Goal: Information Seeking & Learning: Understand process/instructions

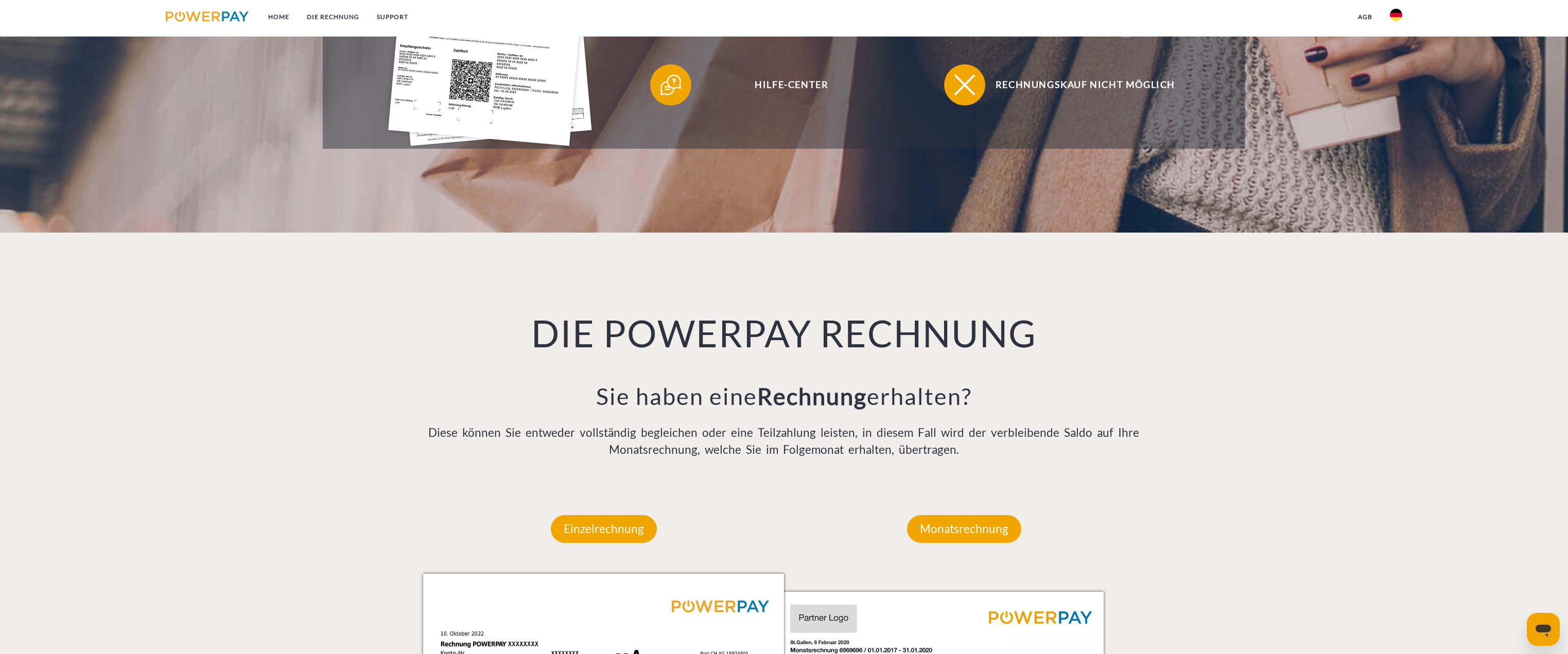
scroll to position [772, 0]
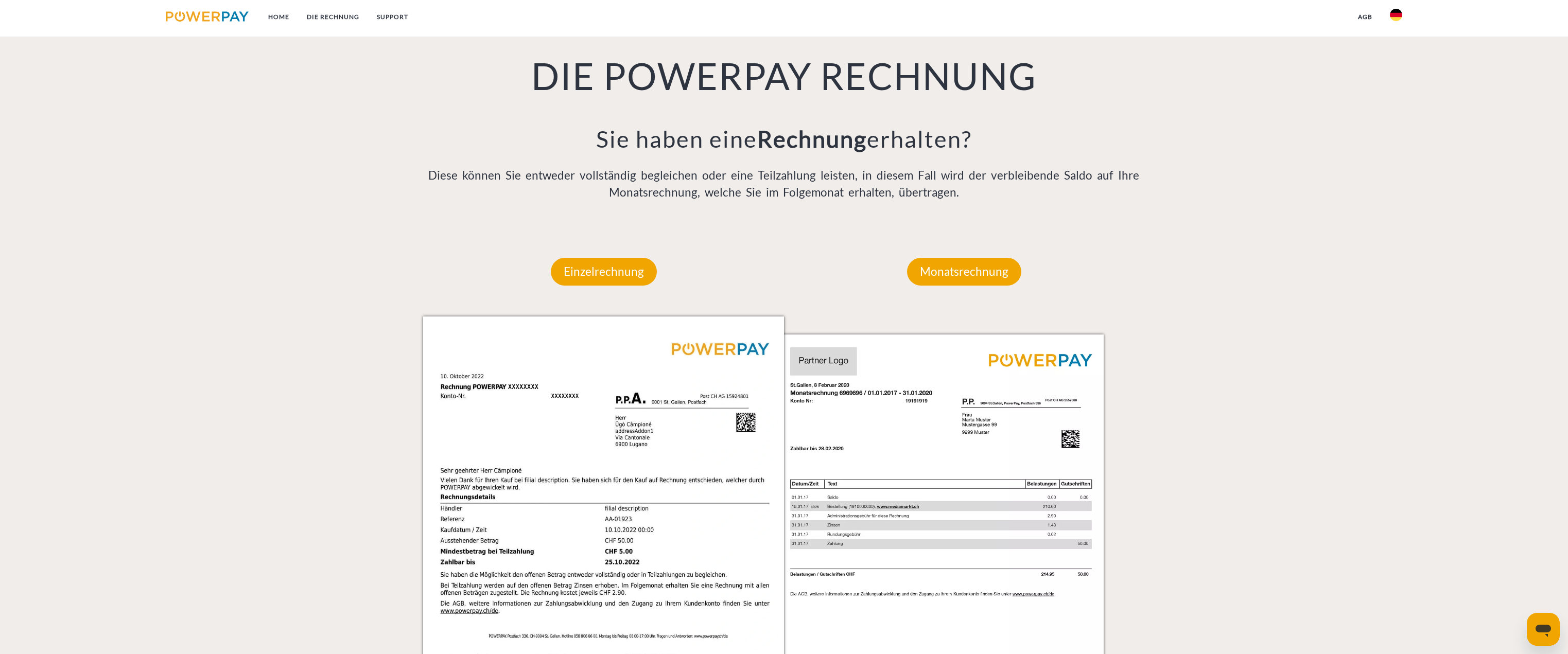
click at [1397, 12] on img at bounding box center [1396, 15] width 12 height 12
click at [1403, 98] on link at bounding box center [1395, 102] width 30 height 26
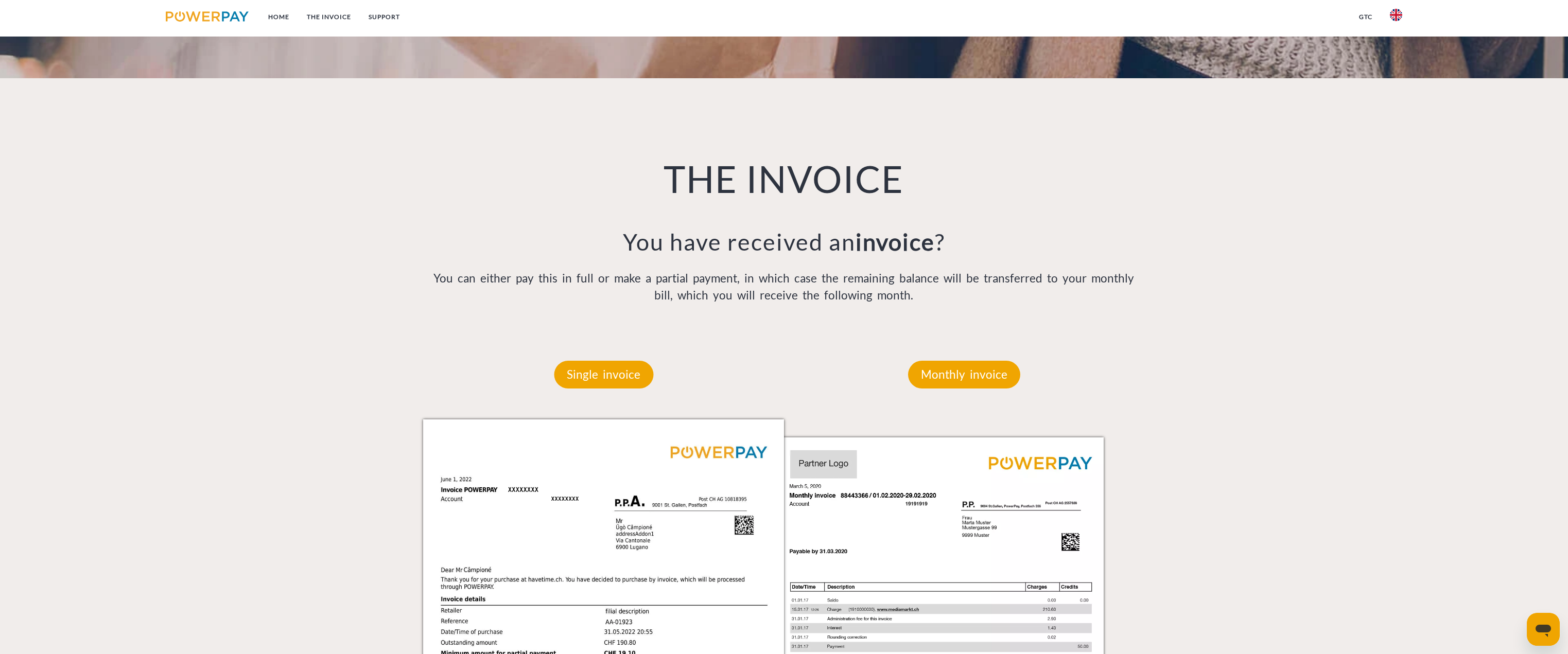
scroll to position [618, 0]
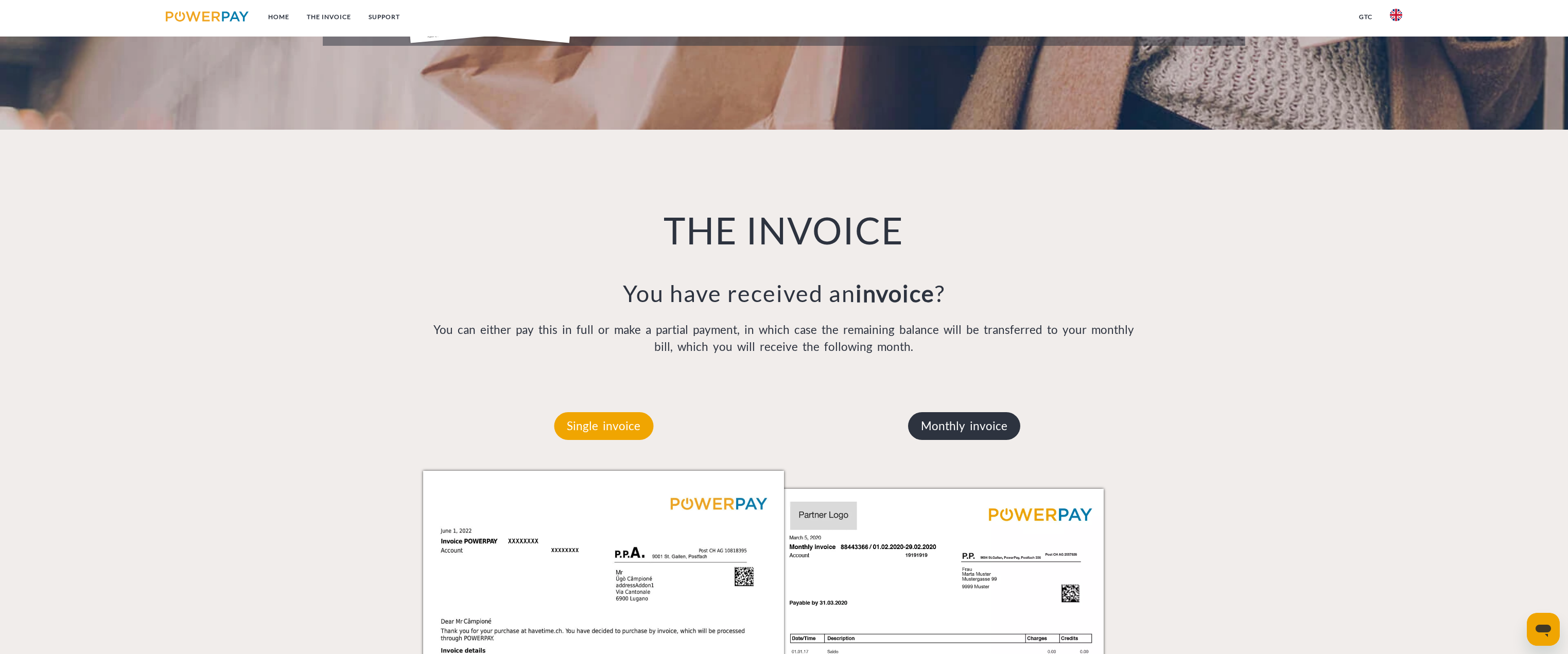
click at [954, 416] on p "Monthly invoice" at bounding box center [963, 426] width 112 height 28
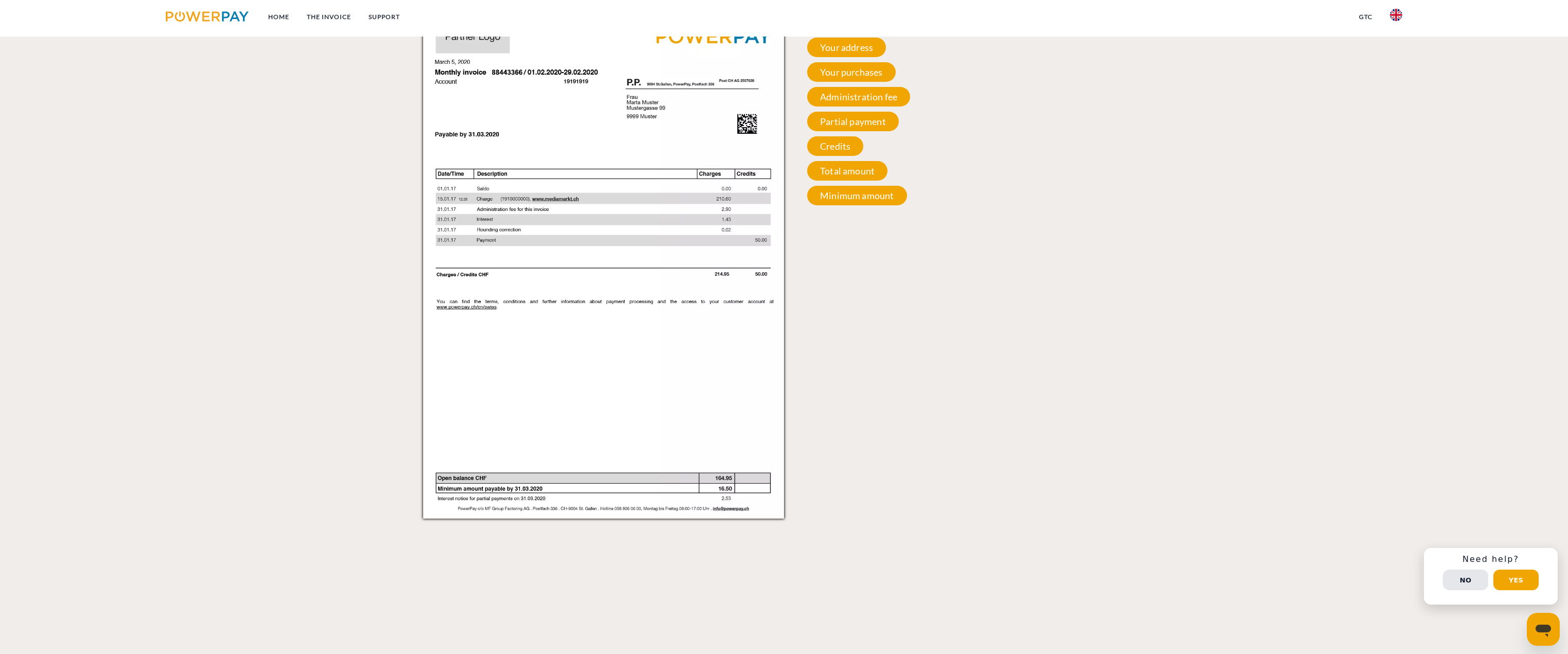
scroll to position [926, 0]
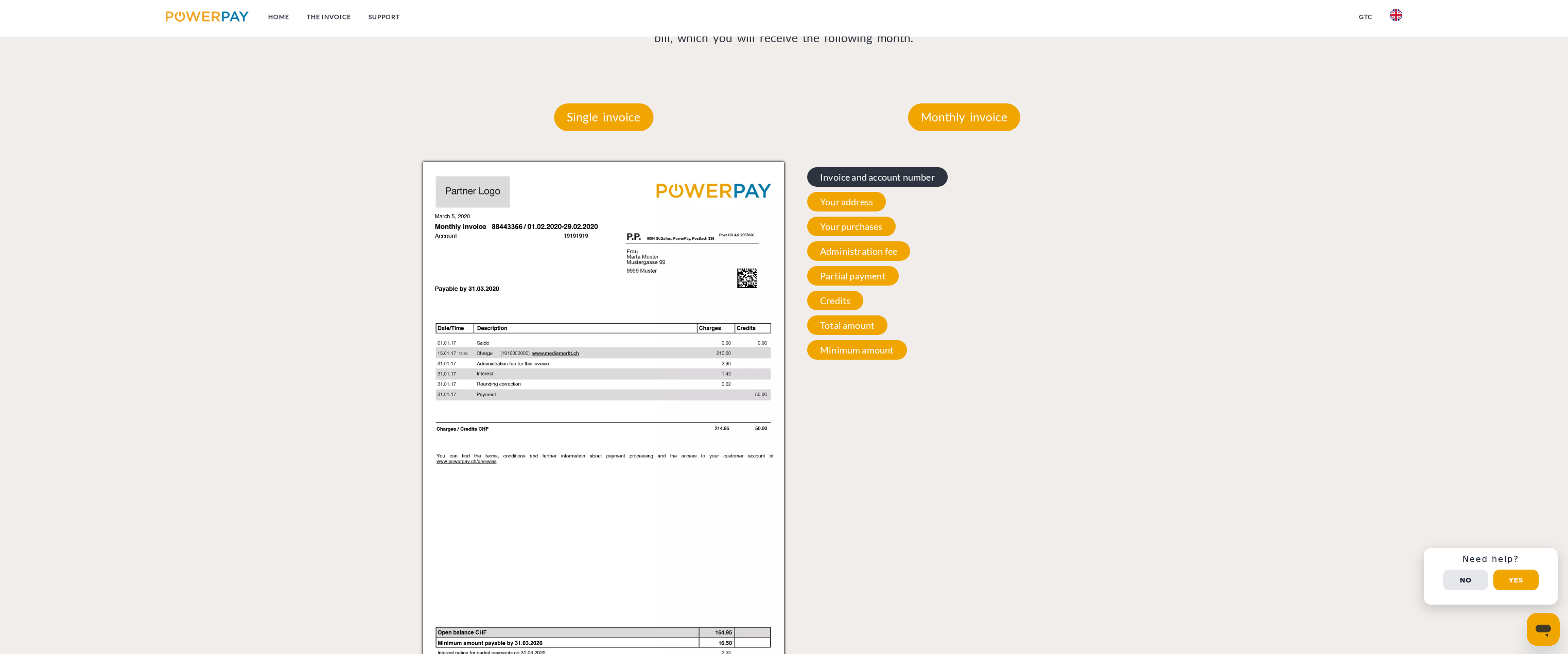
click at [895, 182] on span "Invoice and account number" at bounding box center [877, 177] width 140 height 19
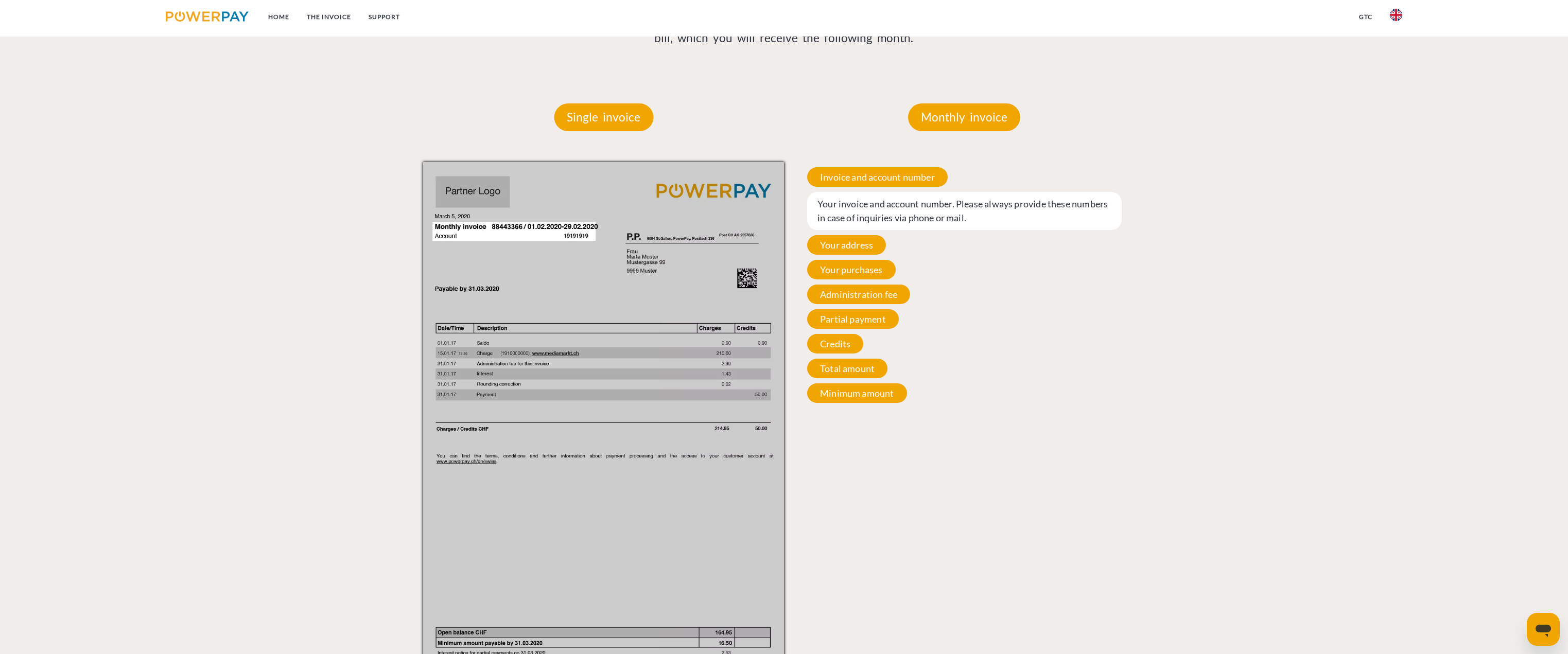
click at [875, 255] on div "Invoice and account number Your invoice and account number. Please always provi…" at bounding box center [964, 284] width 361 height 246
click at [871, 244] on span "Your address" at bounding box center [846, 245] width 79 height 19
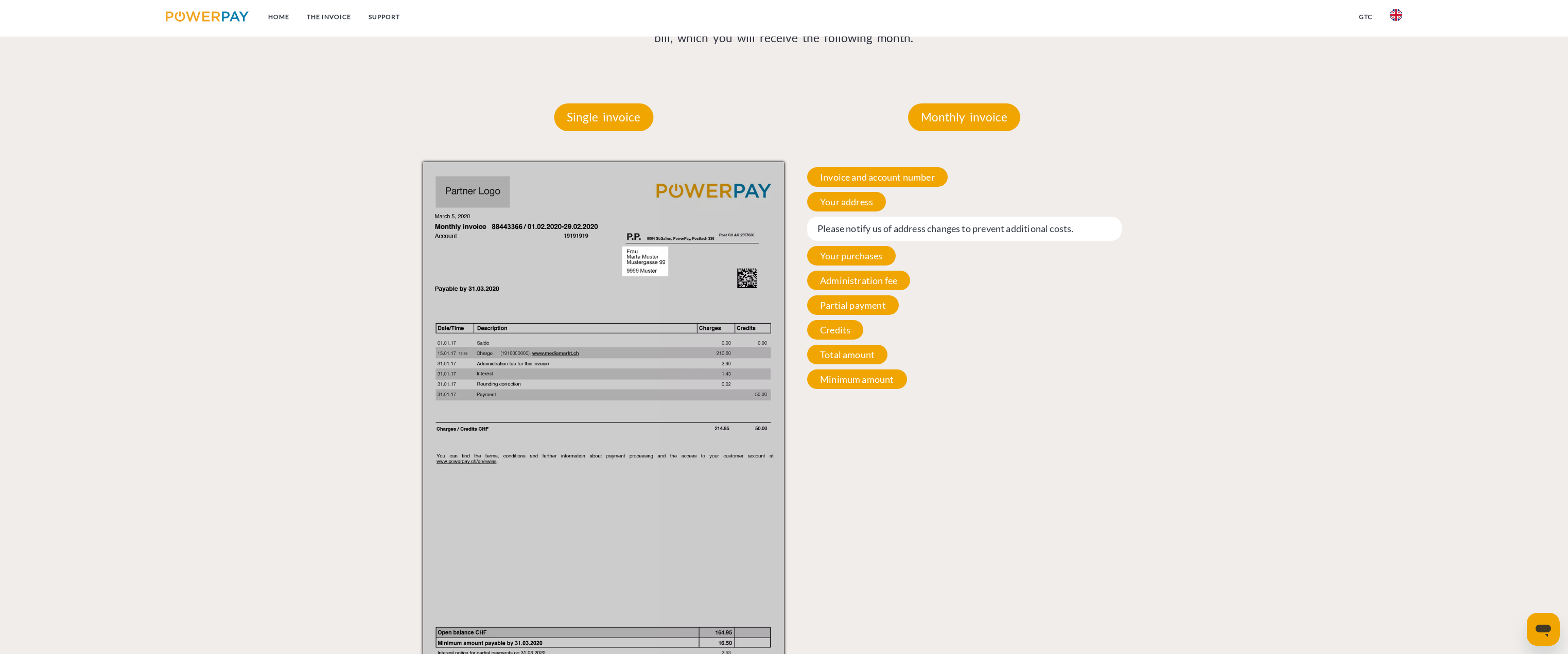
click at [944, 231] on span "Please notify us of address changes to prevent additional costs." at bounding box center [964, 229] width 315 height 24
click at [853, 229] on span "Please notify us of address changes to prevent additional costs." at bounding box center [964, 229] width 315 height 24
click at [867, 252] on span "Your purchases" at bounding box center [851, 255] width 89 height 19
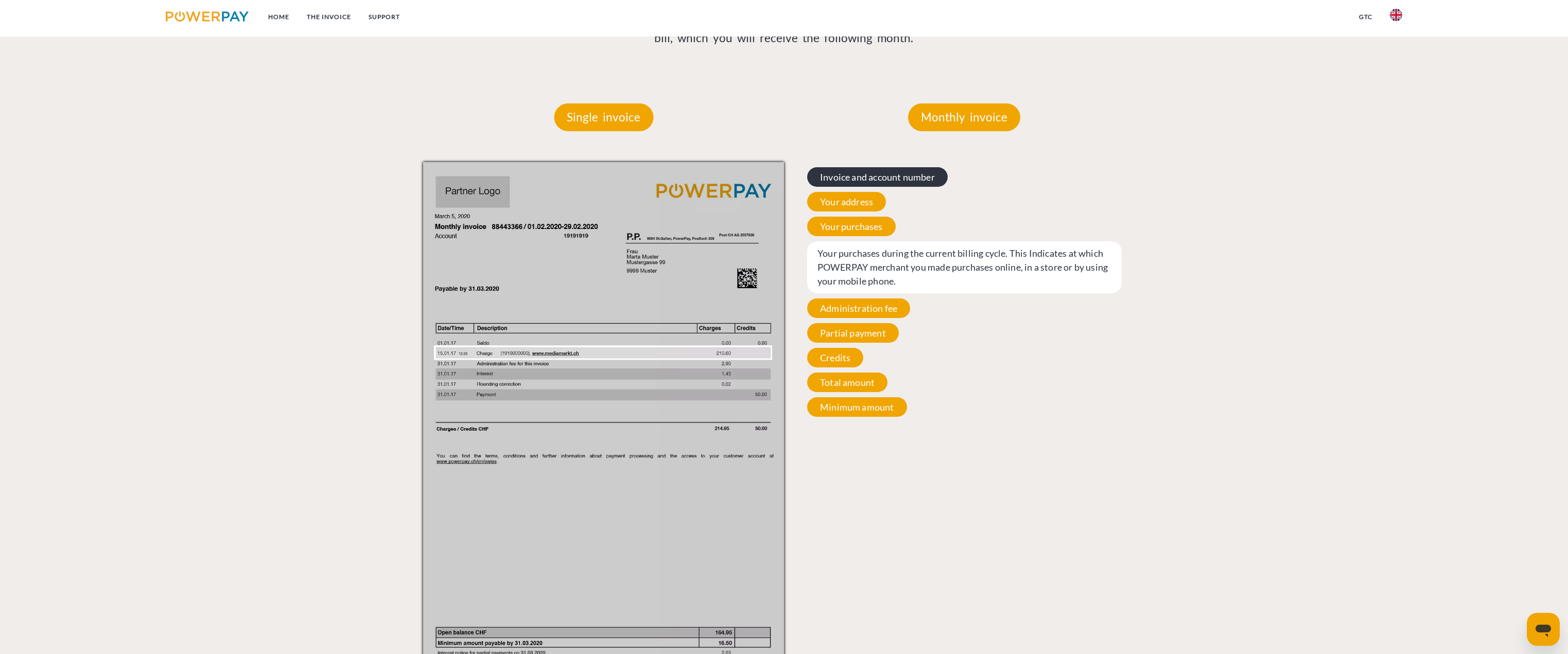
click at [861, 172] on span "Invoice and account number" at bounding box center [877, 177] width 140 height 19
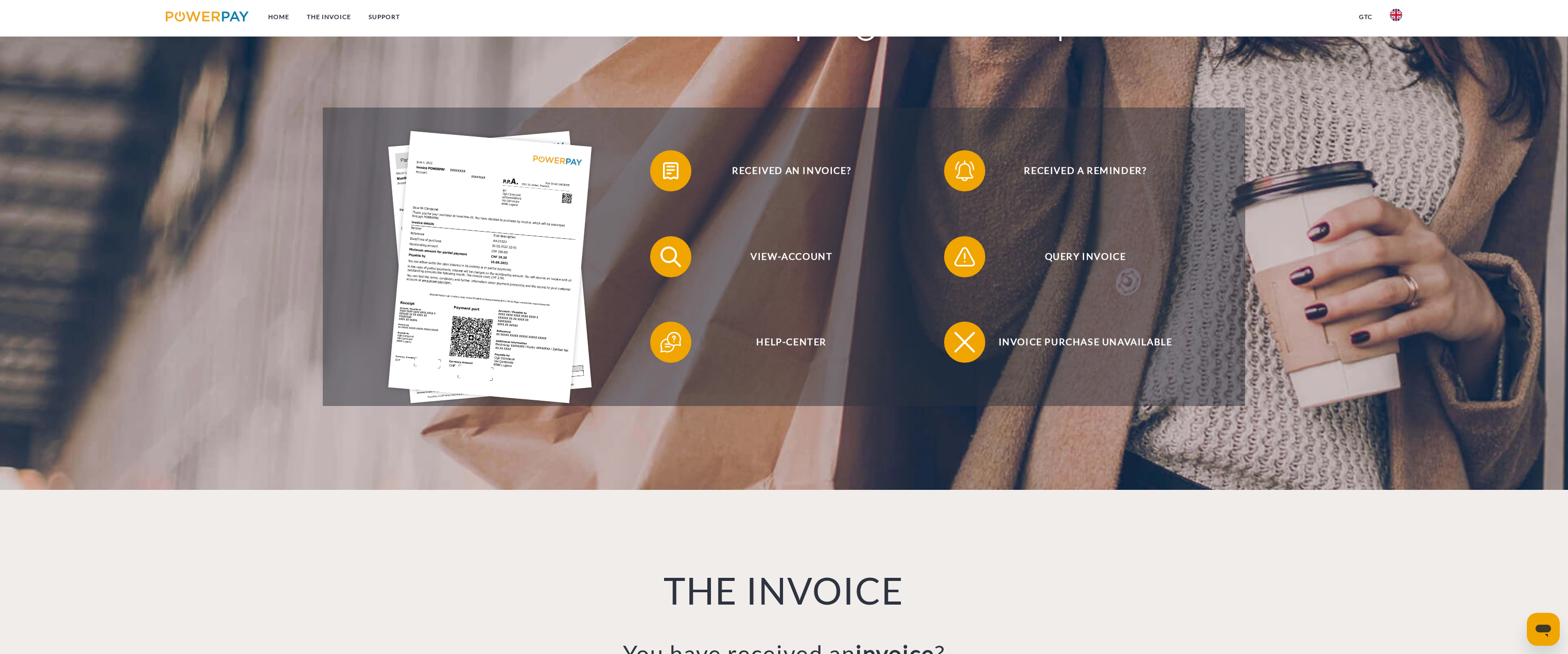
scroll to position [566, 0]
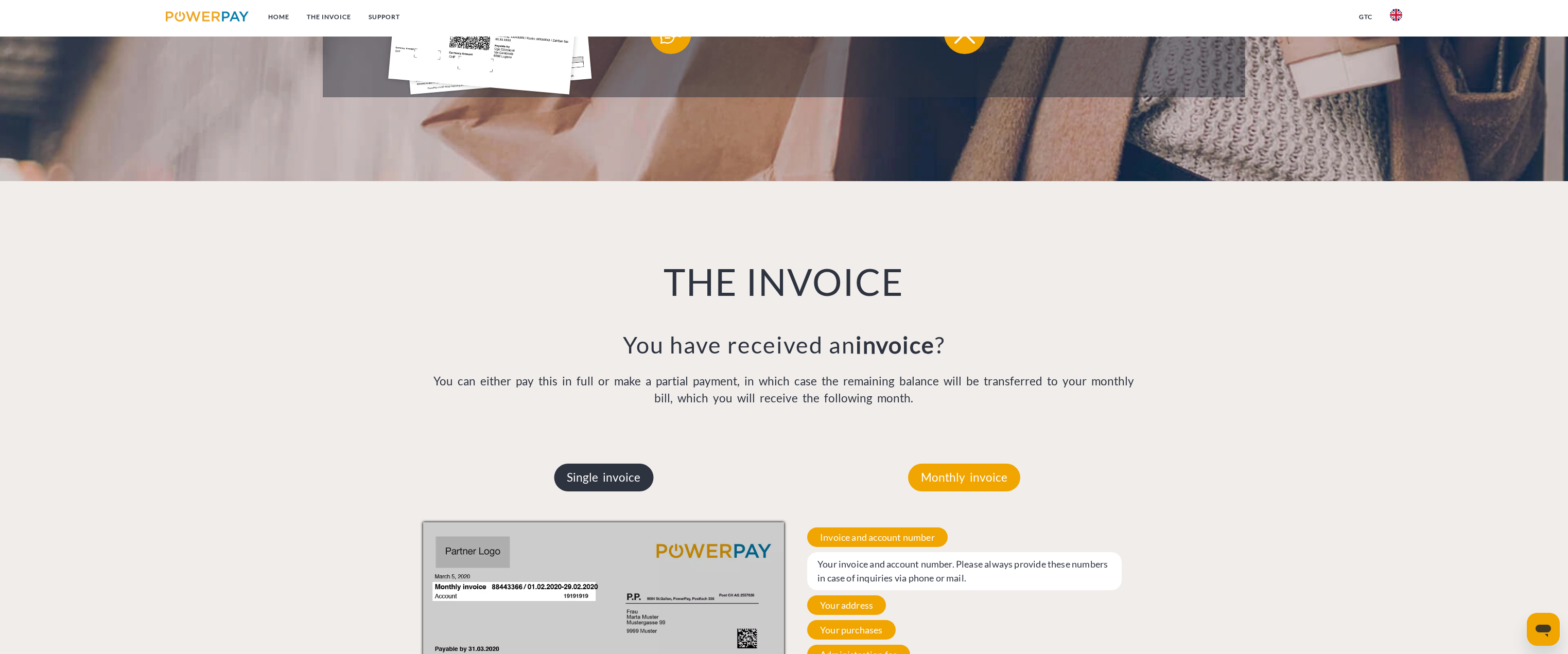
click at [629, 470] on p "Single invoice" at bounding box center [603, 477] width 99 height 28
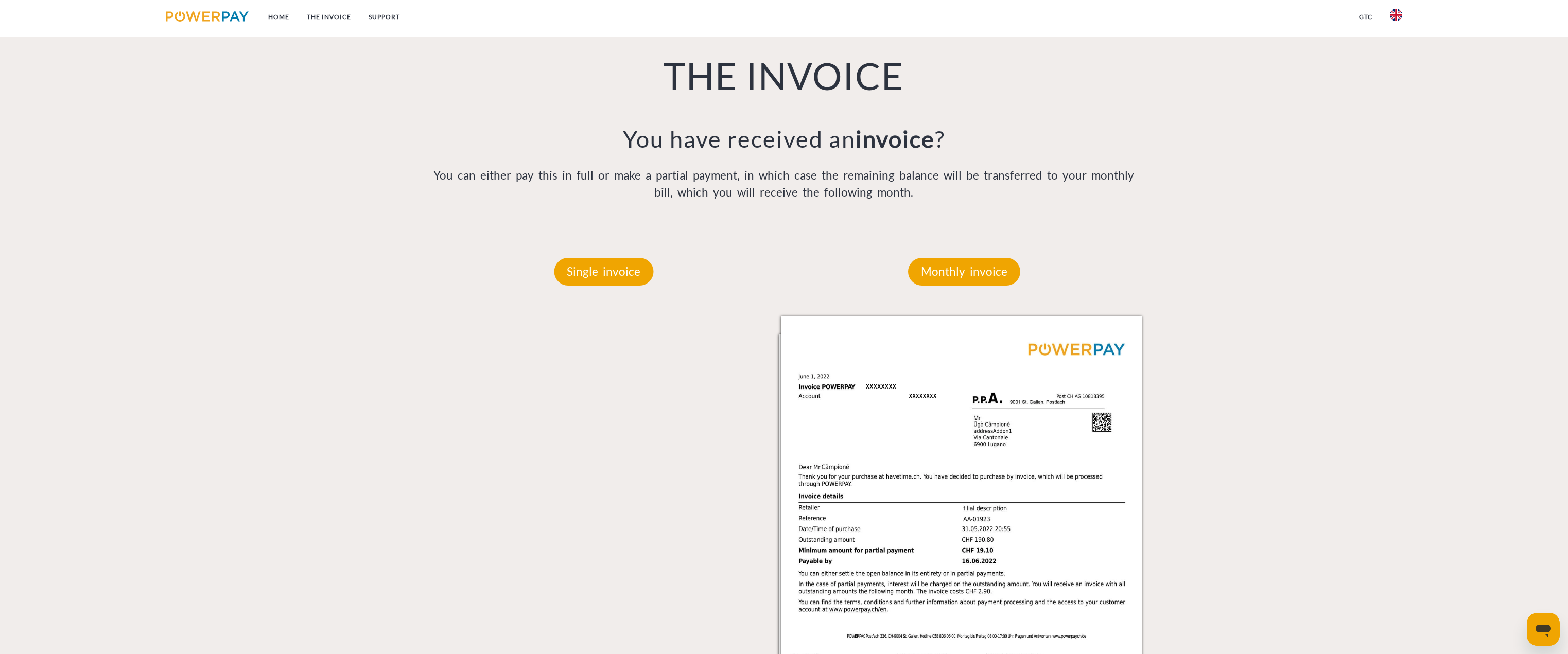
scroll to position [875, 0]
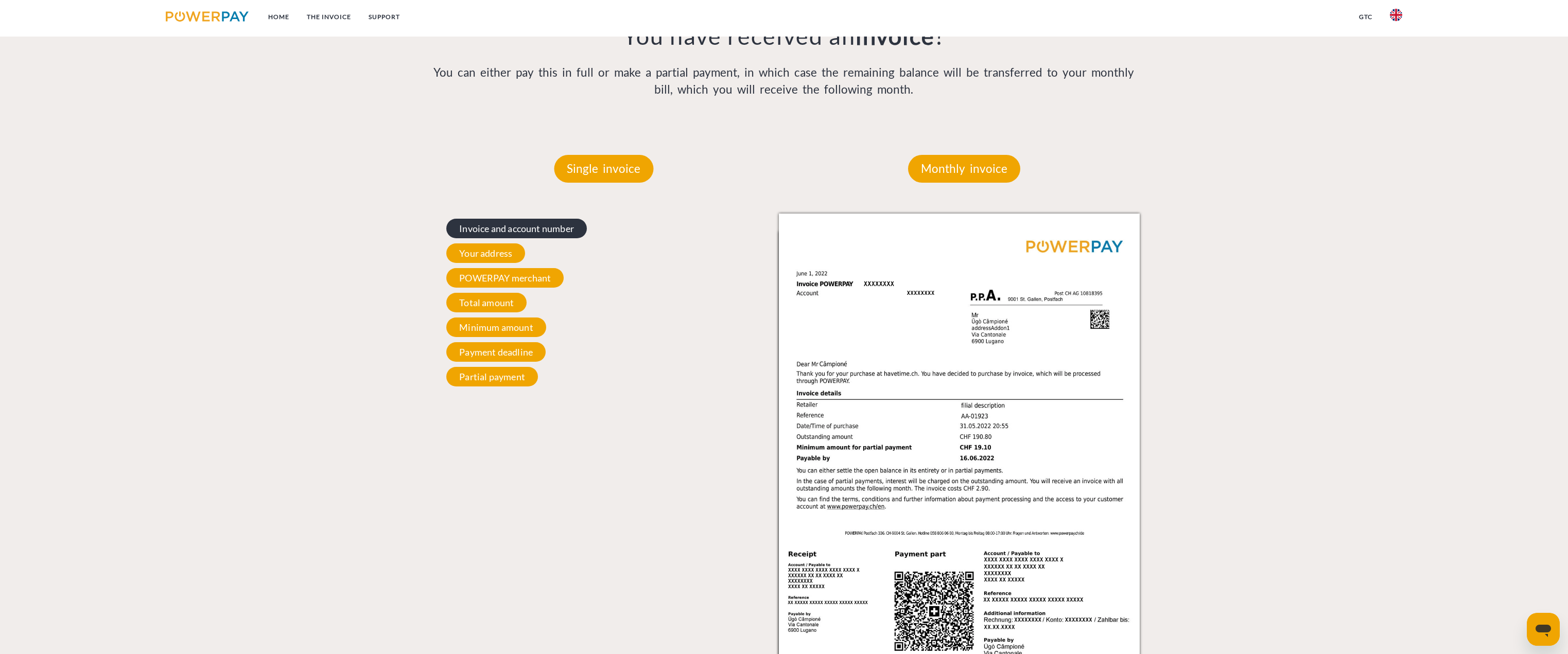
click at [552, 224] on span "Invoice and account number" at bounding box center [516, 229] width 140 height 19
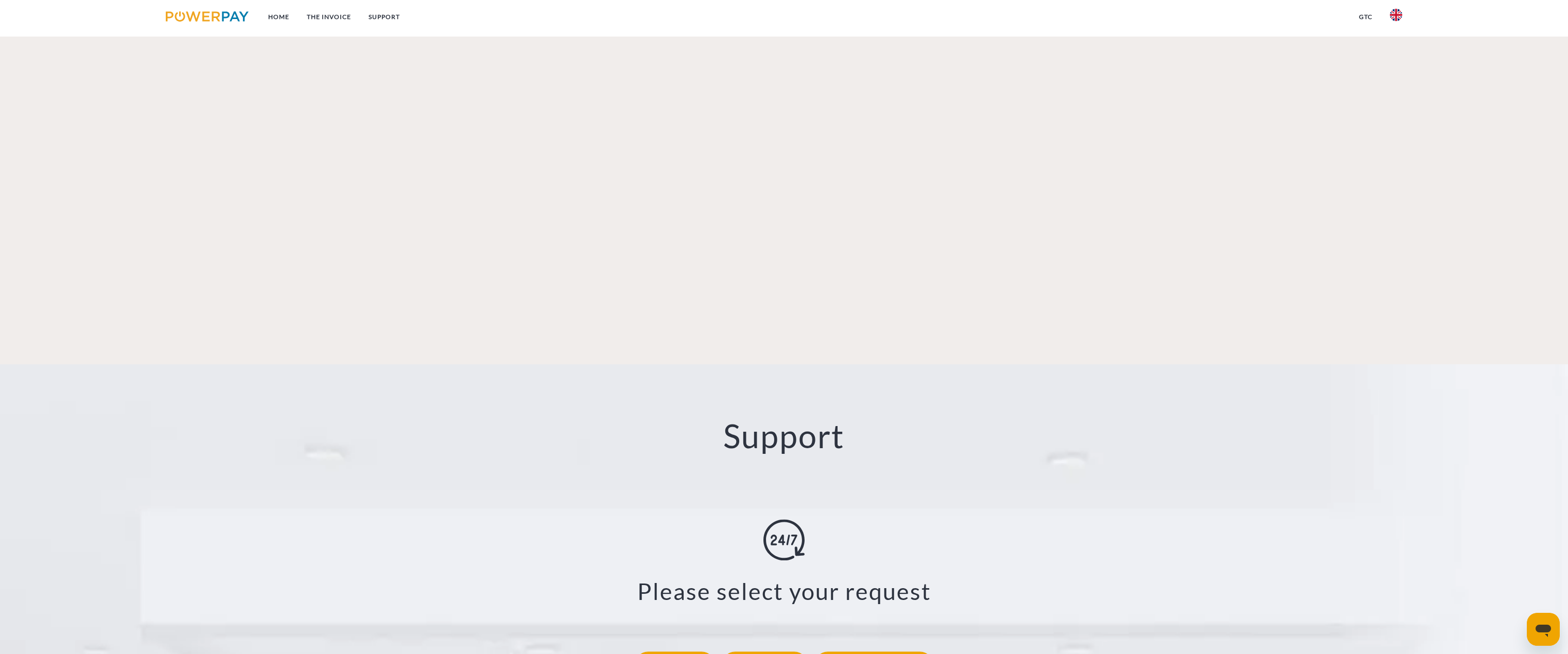
scroll to position [1749, 0]
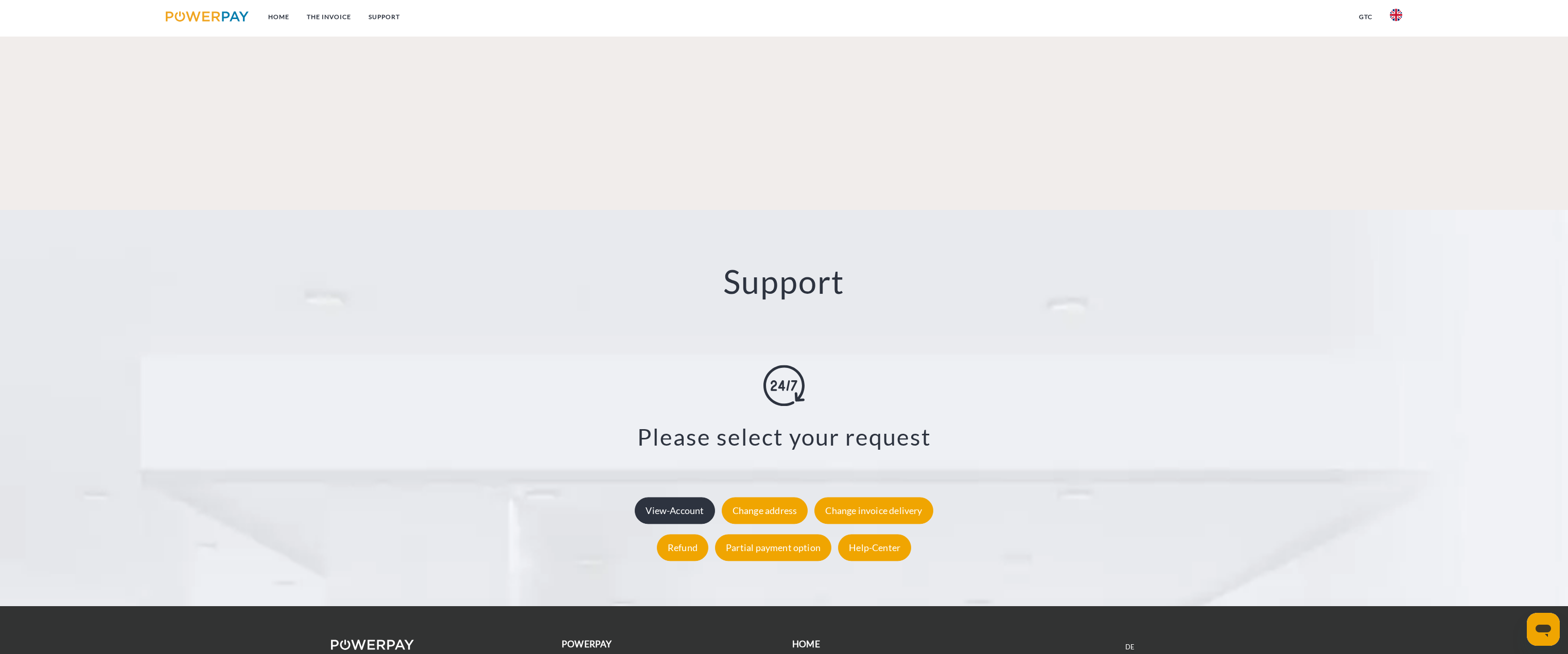
click at [686, 497] on div "View-Account" at bounding box center [675, 510] width 80 height 27
